Goal: Task Accomplishment & Management: Complete application form

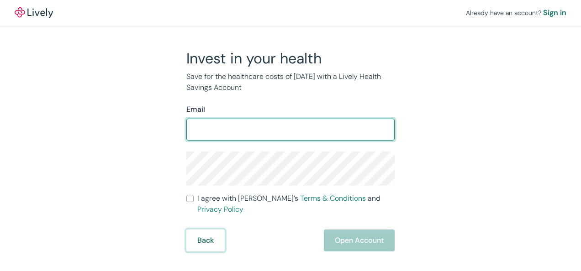
click at [208, 228] on form "Email ​ I agree with Lively’s Terms & Conditions and Privacy Policy Back Open A…" at bounding box center [290, 178] width 208 height 148
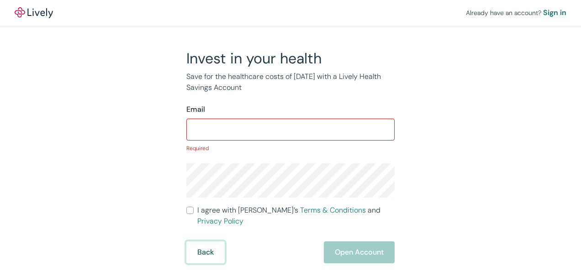
click at [203, 254] on button "Back" at bounding box center [205, 253] width 38 height 22
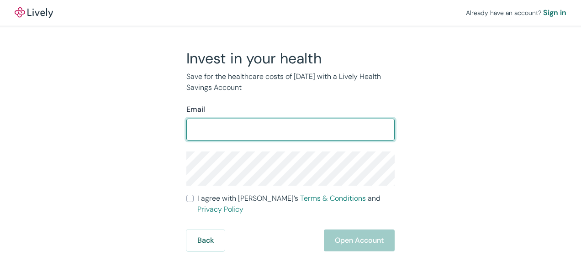
click at [281, 126] on input "Email" at bounding box center [290, 130] width 208 height 18
type input "[EMAIL_ADDRESS][DOMAIN_NAME]"
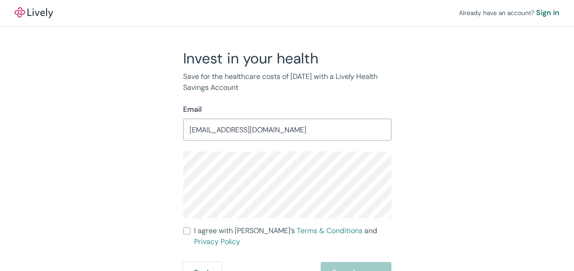
click at [187, 229] on input "I agree with Lively’s Terms & Conditions and Privacy Policy" at bounding box center [186, 231] width 7 height 7
checkbox input "true"
click at [376, 263] on button "Open Account" at bounding box center [356, 273] width 71 height 22
